Goal: Task Accomplishment & Management: Complete application form

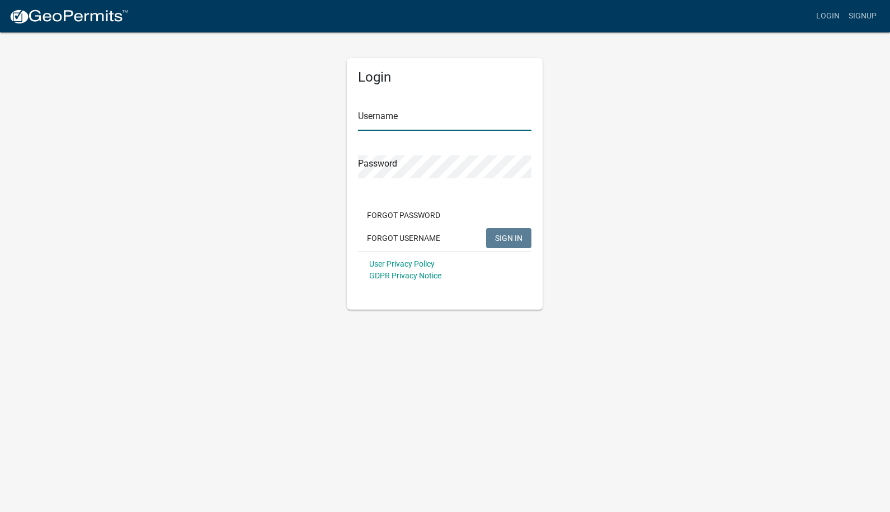
click at [374, 121] on input "Username" at bounding box center [444, 119] width 173 height 23
type input "caries"
click at [486, 228] on button "SIGN IN" at bounding box center [508, 238] width 45 height 20
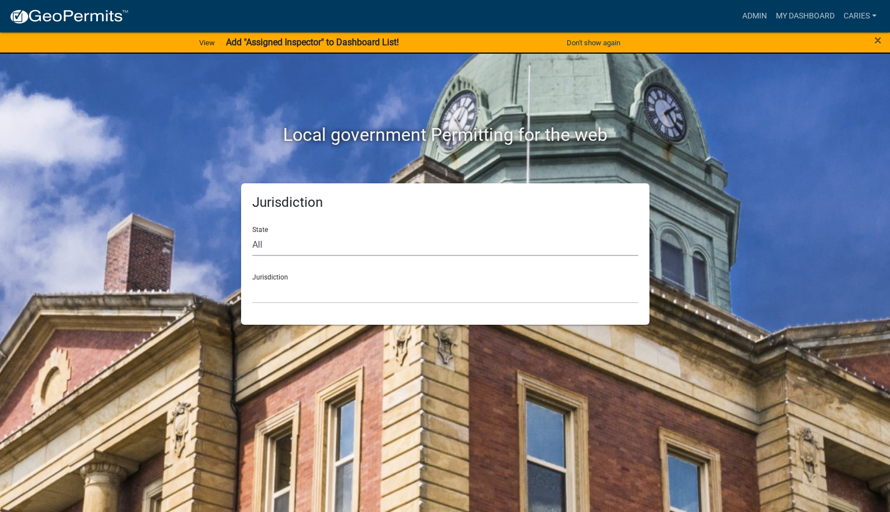
click at [340, 246] on select "All [US_STATE] [US_STATE] [US_STATE] [US_STATE] [US_STATE] [US_STATE] [US_STATE…" at bounding box center [445, 244] width 386 height 23
select select "[US_STATE]"
click at [252, 233] on select "All [US_STATE] [US_STATE] [US_STATE] [US_STATE] [US_STATE] [US_STATE] [US_STATE…" at bounding box center [445, 244] width 386 height 23
click at [318, 297] on select "[GEOGRAPHIC_DATA], [US_STATE] [GEOGRAPHIC_DATA], [US_STATE] [GEOGRAPHIC_DATA], …" at bounding box center [445, 292] width 386 height 23
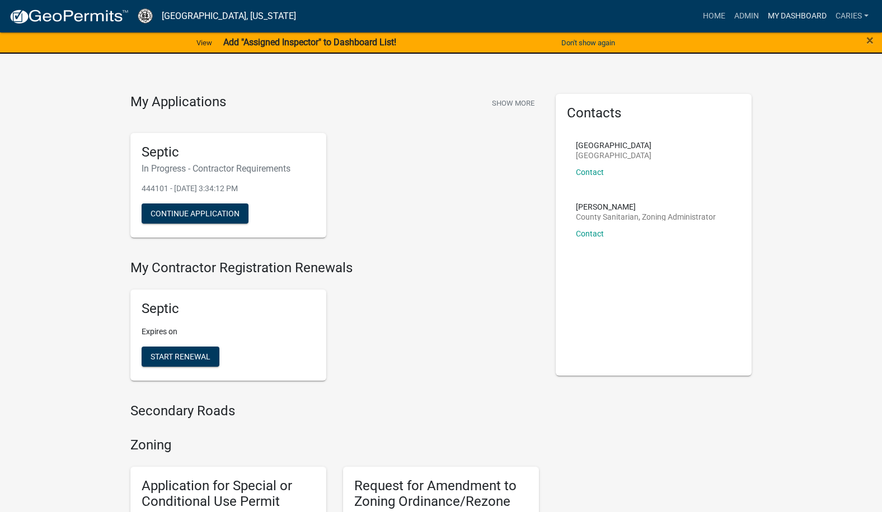
click at [816, 13] on link "My Dashboard" at bounding box center [797, 16] width 68 height 21
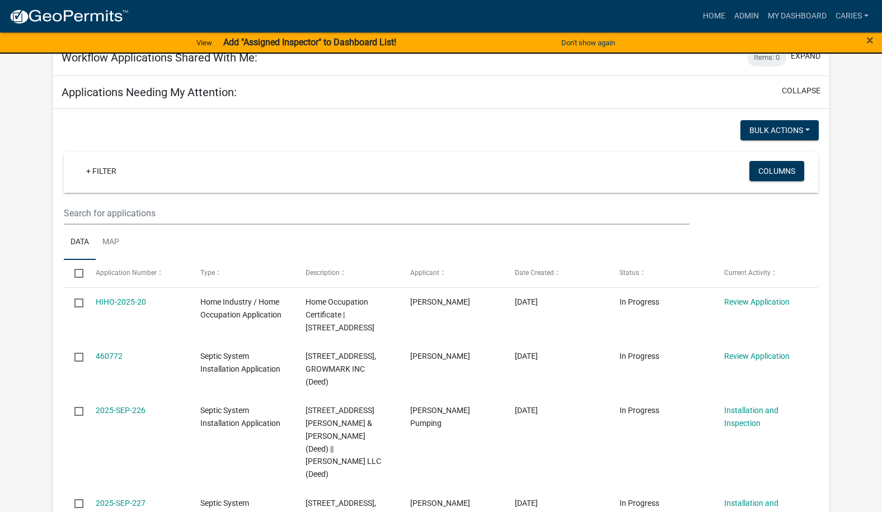
scroll to position [727, 0]
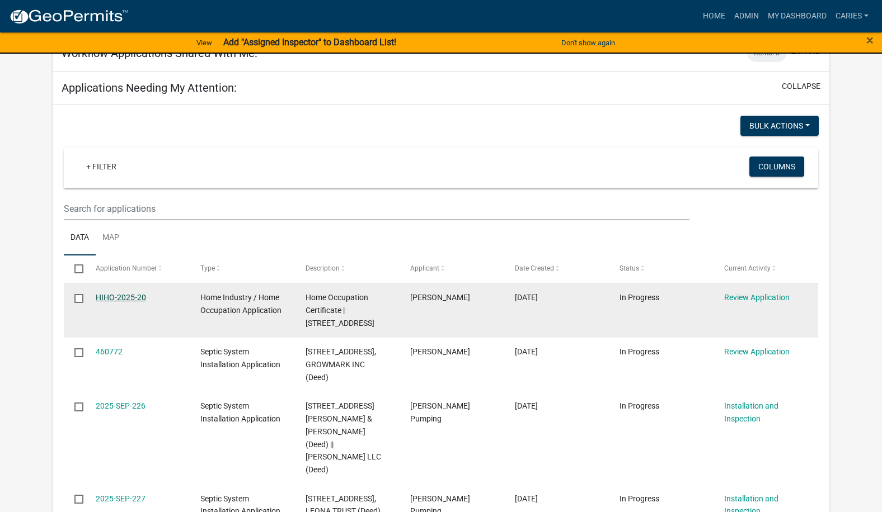
click at [142, 295] on link "HIHO-2025-20" at bounding box center [121, 297] width 50 height 9
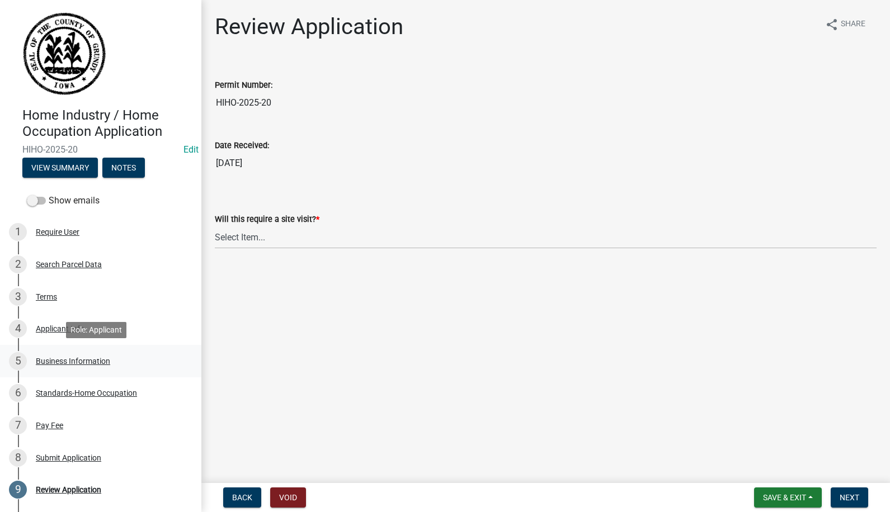
click at [71, 358] on div "Business Information" at bounding box center [73, 361] width 74 height 8
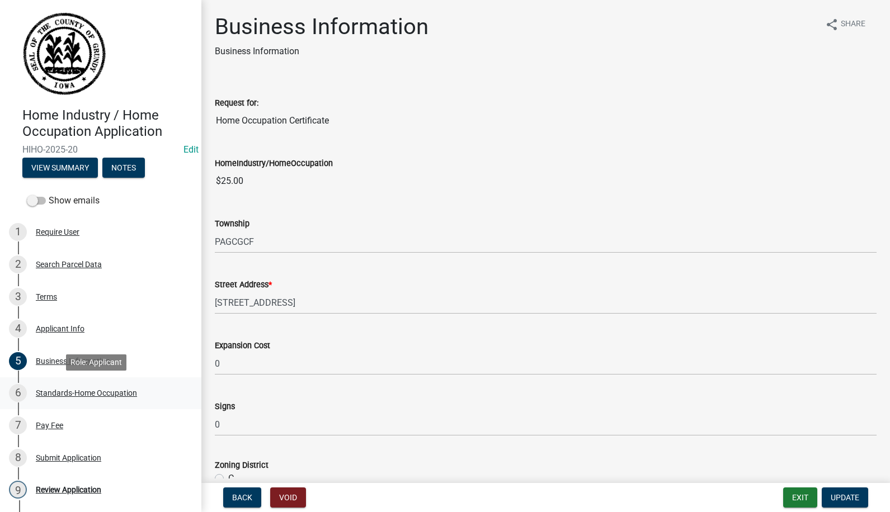
click at [72, 392] on div "Standards-Home Occupation" at bounding box center [86, 393] width 101 height 8
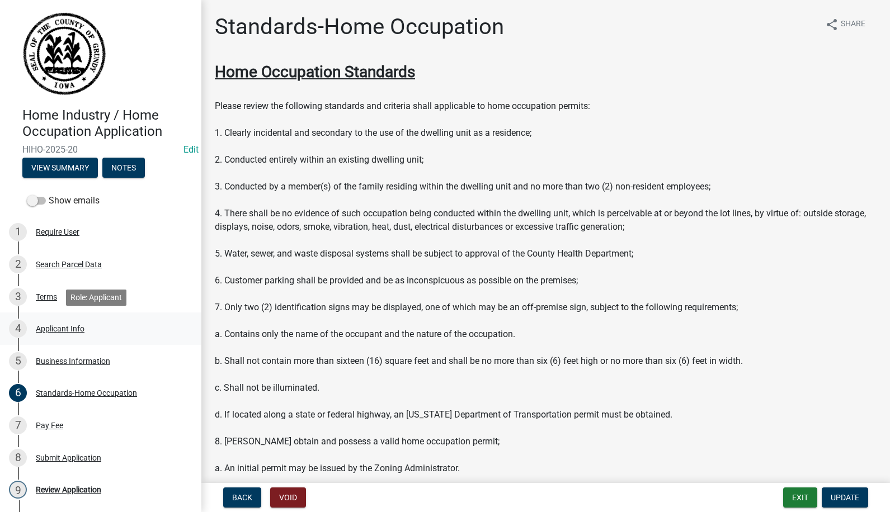
click at [80, 327] on div "Applicant Info" at bounding box center [60, 329] width 49 height 8
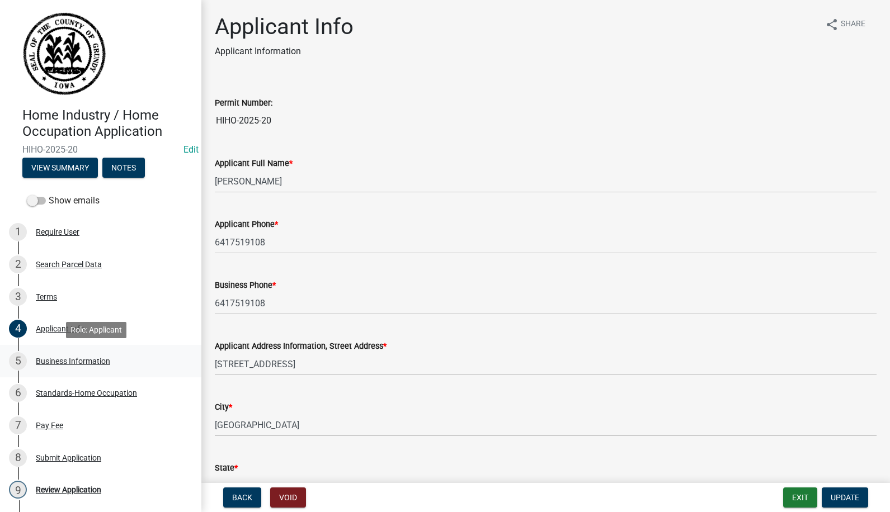
click at [70, 358] on div "Business Information" at bounding box center [73, 361] width 74 height 8
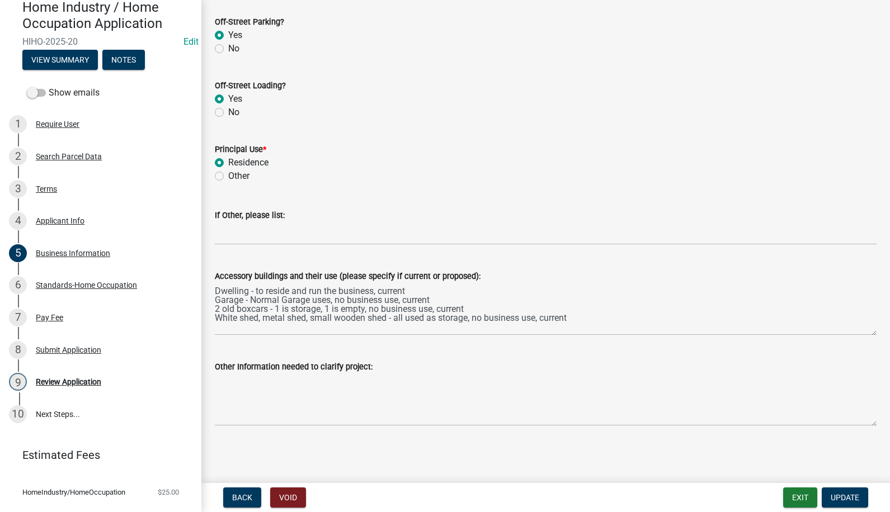
scroll to position [112, 0]
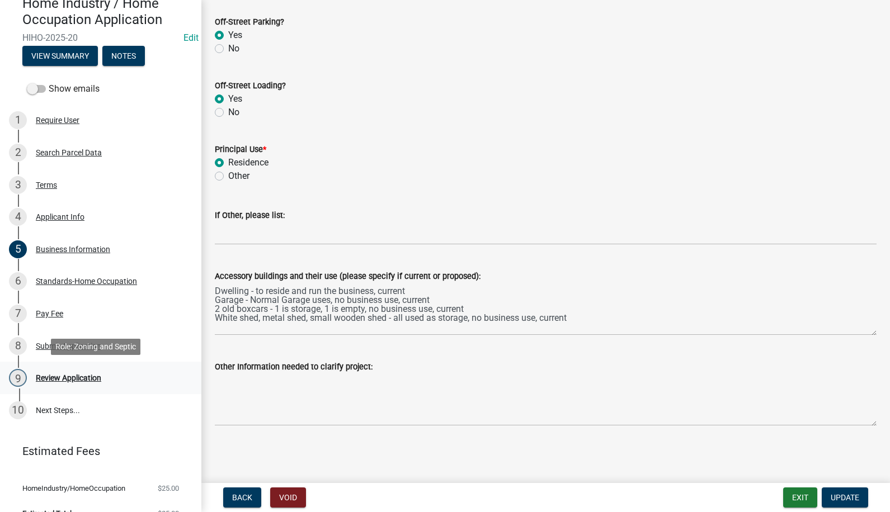
click at [68, 375] on div "Review Application" at bounding box center [68, 378] width 65 height 8
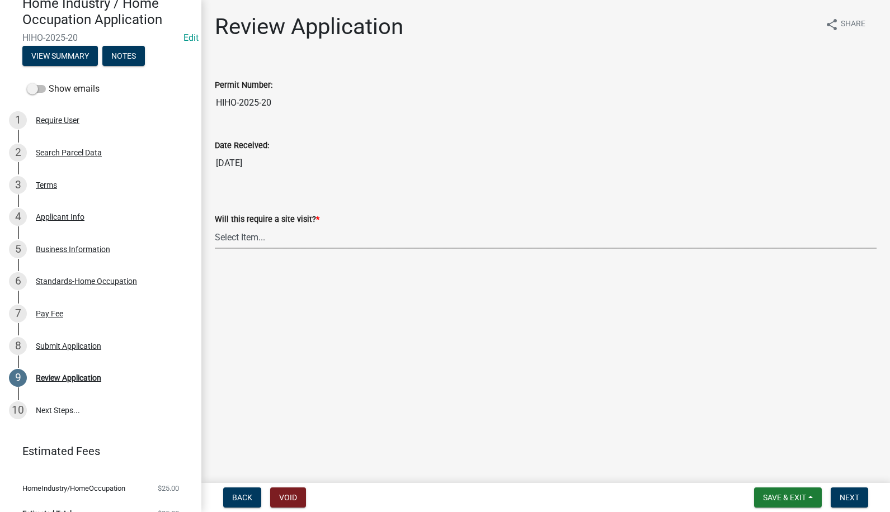
click at [247, 234] on select "Select Item... Yes No" at bounding box center [546, 237] width 662 height 23
click at [215, 226] on select "Select Item... Yes No" at bounding box center [546, 237] width 662 height 23
select select "ddb10881-ad3b-4caa-acc5-4278c4a474ee"
click at [845, 493] on span "Next" at bounding box center [850, 497] width 20 height 9
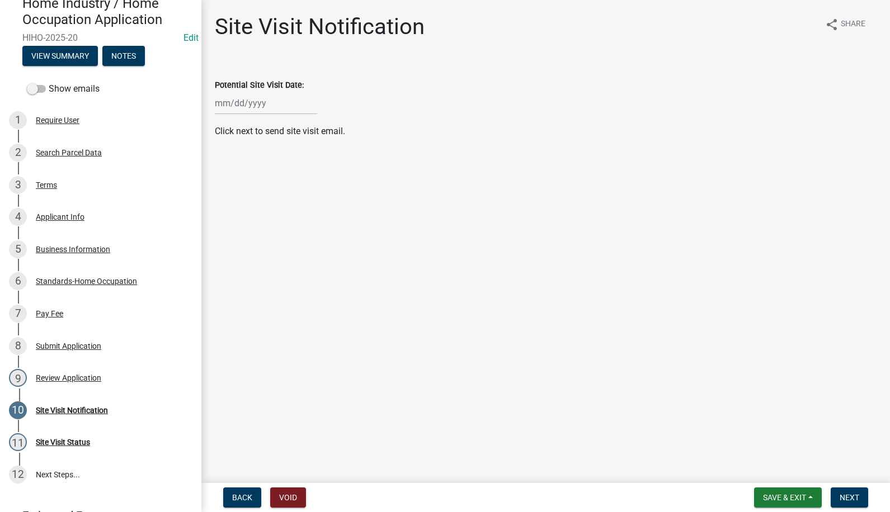
click at [243, 102] on div at bounding box center [266, 103] width 102 height 23
select select "8"
select select "2025"
click at [245, 214] on div "19" at bounding box center [244, 217] width 18 height 18
type input "[DATE]"
